Goal: Navigation & Orientation: Find specific page/section

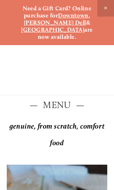
scroll to position [47, 0]
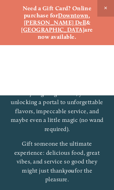
click at [106, 8] on span "Close Announcement" at bounding box center [105, 8] width 17 height 17
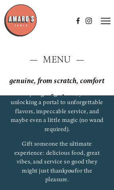
click at [102, 21] on line at bounding box center [104, 21] width 9 height 0
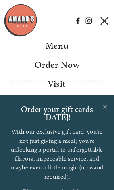
scroll to position [0, 0]
click at [104, 22] on icon at bounding box center [103, 20] width 7 height 7
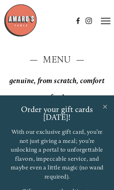
click at [110, 21] on line at bounding box center [104, 21] width 9 height 0
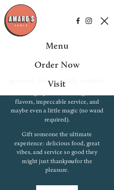
scroll to position [57, 0]
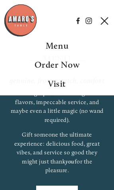
click at [68, 186] on link "Order Now" at bounding box center [56, 193] width 41 height 14
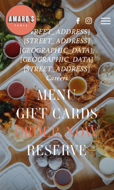
click at [104, 16] on header "Menu Order Now Visit Gallery 0" at bounding box center [57, 21] width 107 height 42
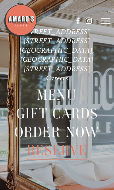
click at [63, 95] on span "Menu" at bounding box center [57, 95] width 40 height 19
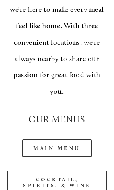
scroll to position [940, 0]
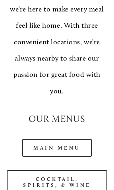
click at [68, 139] on link "Main Menu" at bounding box center [56, 148] width 69 height 18
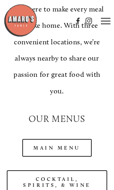
scroll to position [953, 0]
